Goal: Task Accomplishment & Management: Use online tool/utility

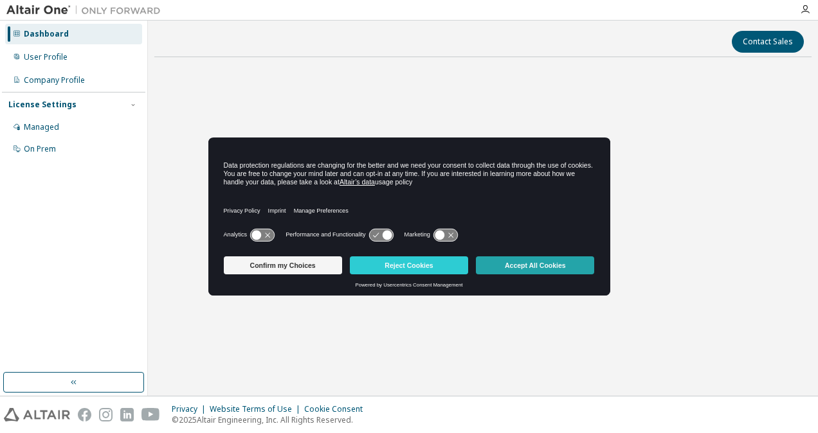
click at [522, 270] on button "Accept All Cookies" at bounding box center [535, 266] width 118 height 18
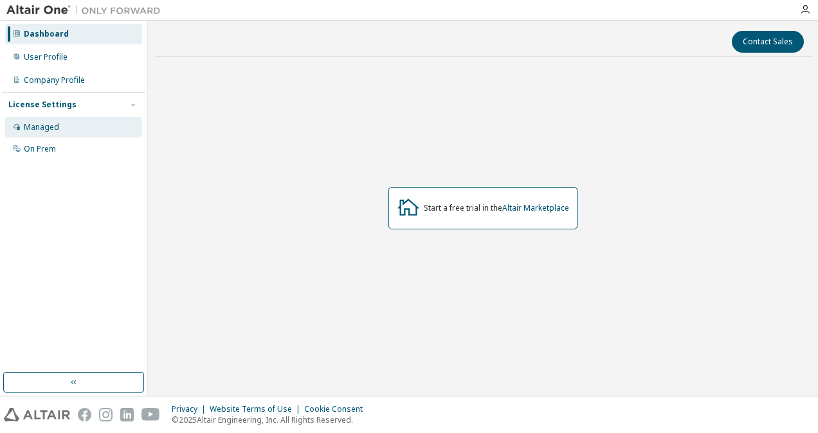
click at [91, 134] on div "Managed" at bounding box center [73, 127] width 137 height 21
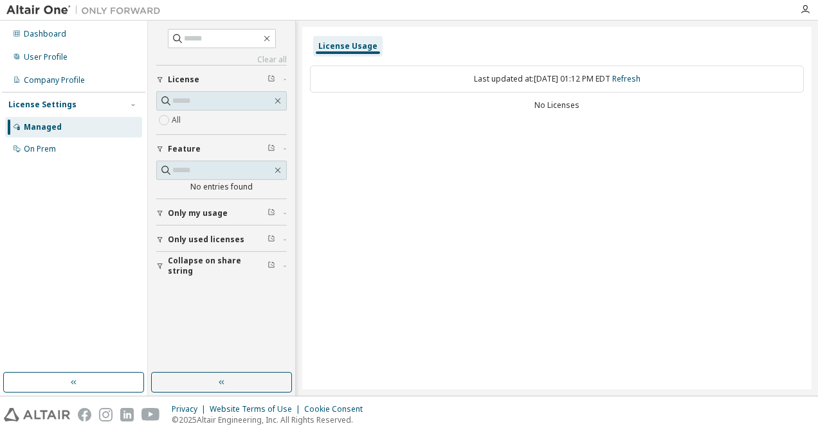
click at [216, 114] on div "All" at bounding box center [221, 120] width 131 height 15
click at [641, 80] on link "Refresh" at bounding box center [626, 78] width 28 height 11
click at [219, 220] on button "Only my usage" at bounding box center [221, 213] width 131 height 28
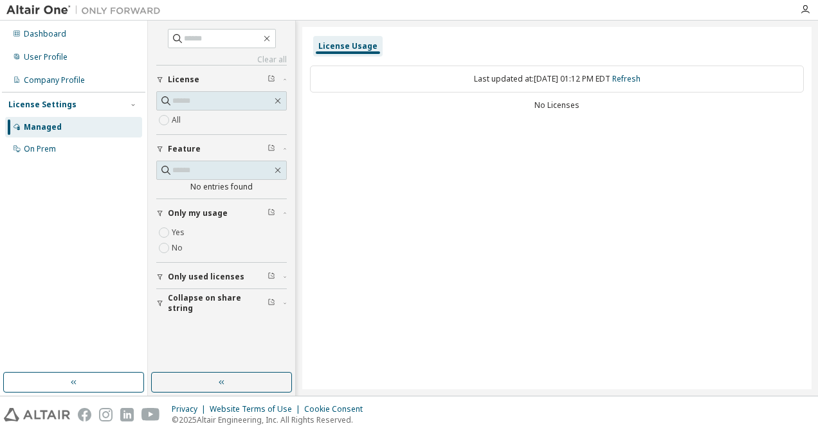
click at [219, 220] on button "Only my usage" at bounding box center [221, 213] width 131 height 28
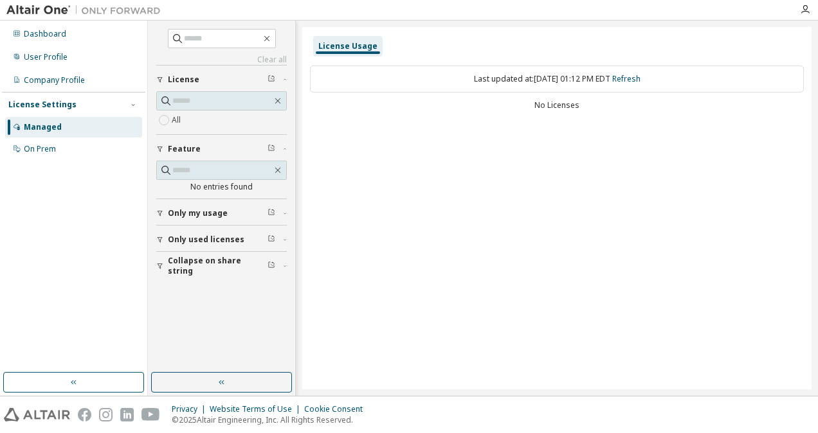
click at [223, 237] on span "Only used licenses" at bounding box center [206, 240] width 77 height 10
